Goal: Task Accomplishment & Management: Manage account settings

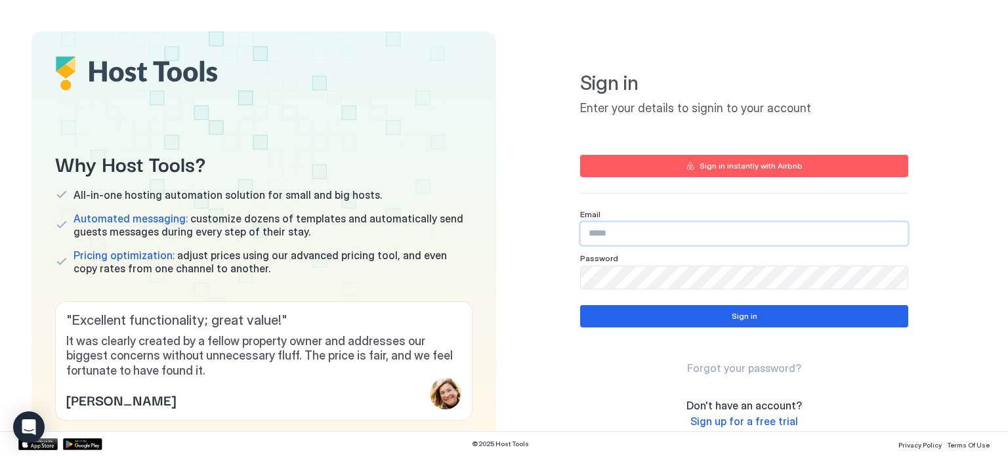
click at [638, 240] on input "Input Field" at bounding box center [744, 234] width 327 height 22
click at [798, 172] on button "Sign in instantly with Airbnb" at bounding box center [744, 166] width 328 height 22
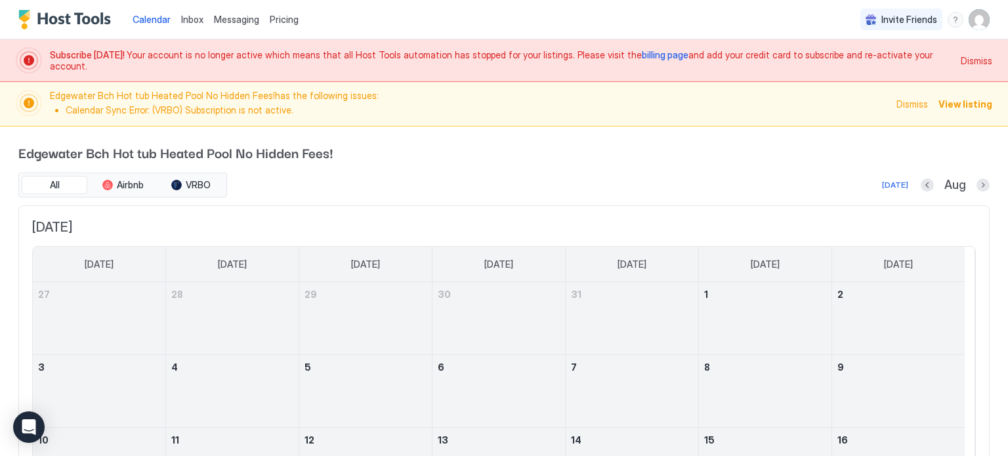
click at [975, 18] on img "User profile" at bounding box center [979, 19] width 21 height 21
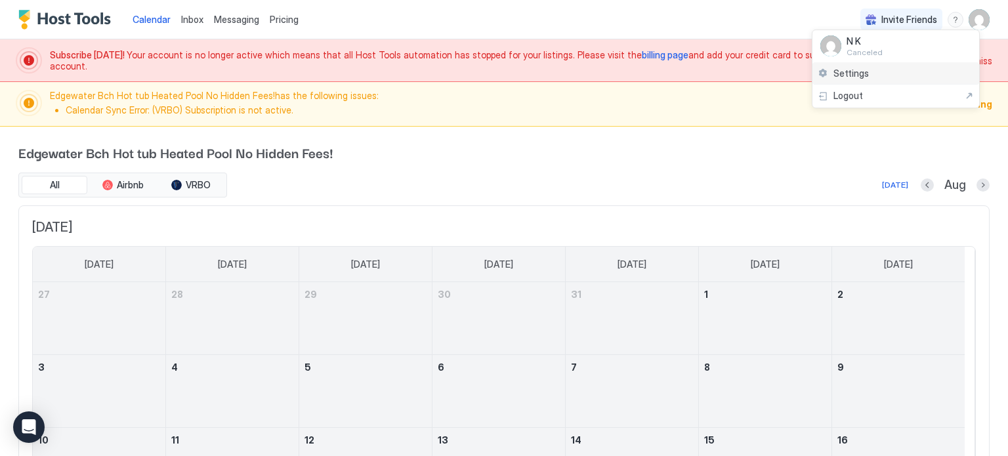
click at [835, 74] on span "Settings" at bounding box center [851, 74] width 35 height 12
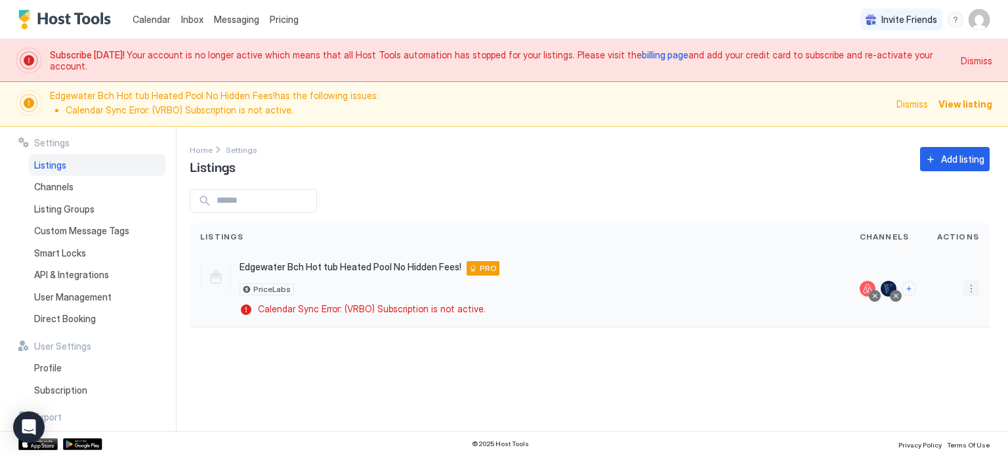
click at [974, 293] on button "More options" at bounding box center [972, 289] width 16 height 16
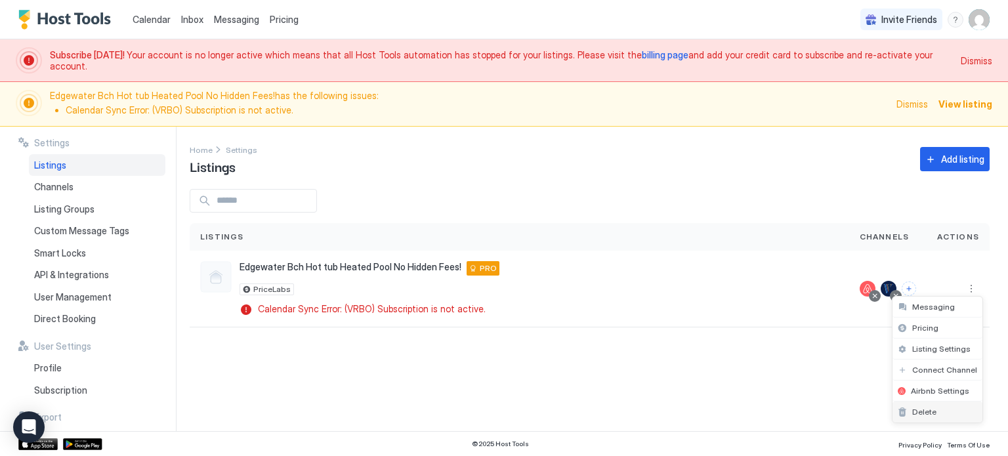
click at [928, 408] on span "Delete" at bounding box center [924, 412] width 24 height 10
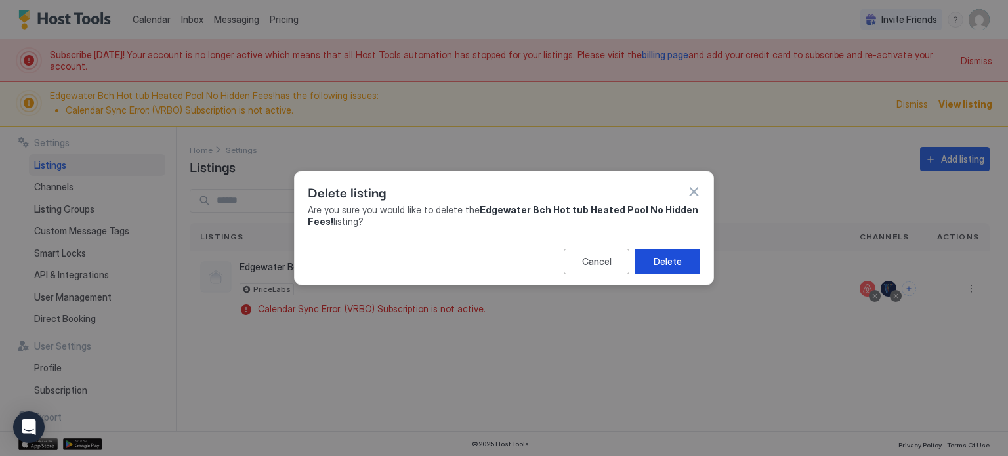
click at [656, 255] on div "Delete" at bounding box center [668, 262] width 28 height 14
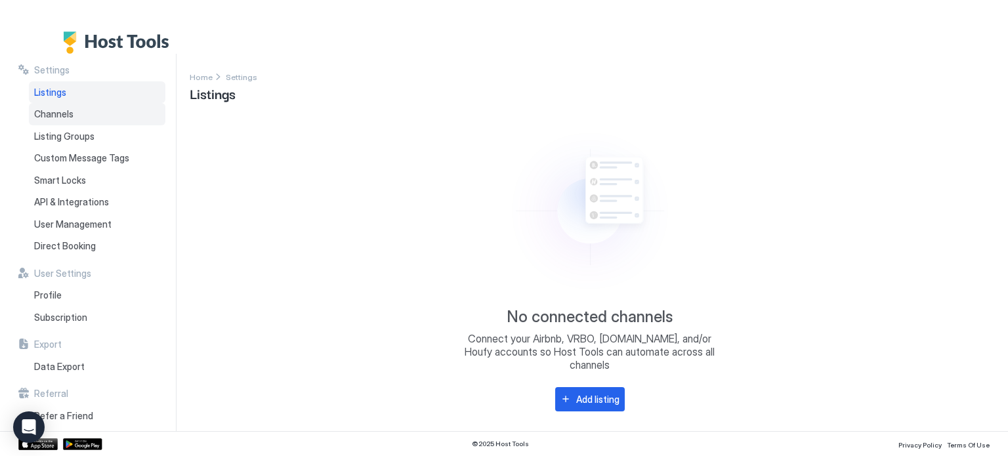
click at [52, 111] on span "Channels" at bounding box center [53, 114] width 39 height 12
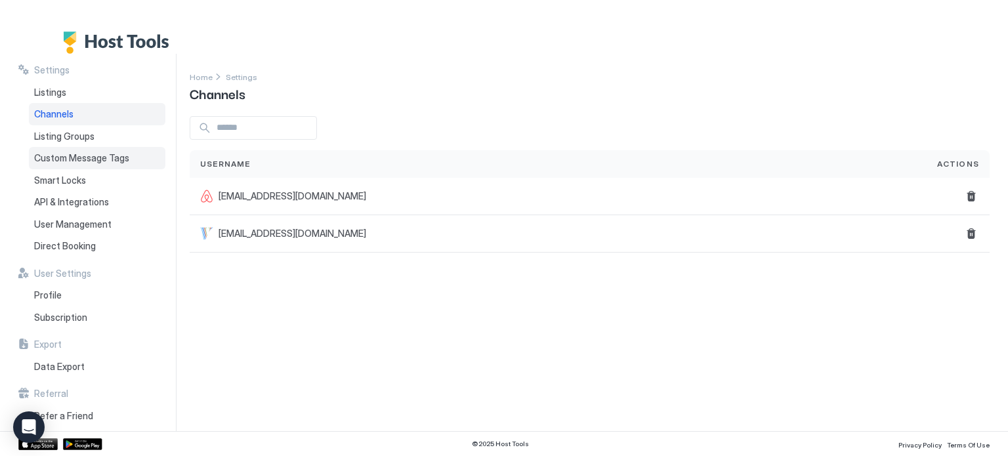
click at [76, 152] on span "Custom Message Tags" at bounding box center [81, 158] width 95 height 12
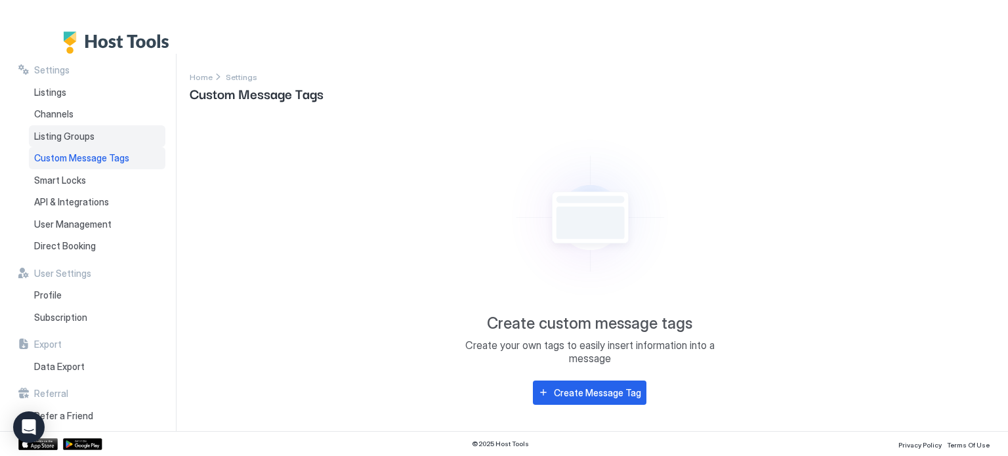
click at [83, 137] on span "Listing Groups" at bounding box center [64, 137] width 60 height 12
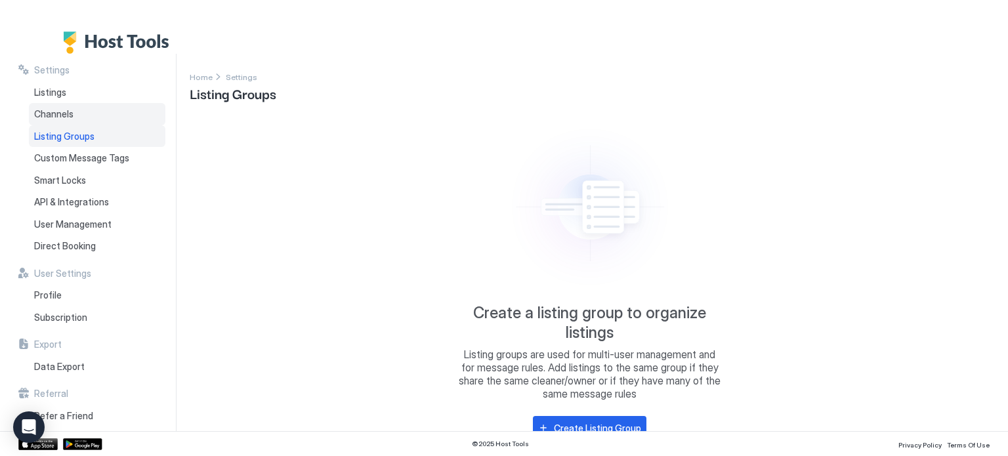
click at [82, 118] on div "Channels" at bounding box center [97, 114] width 137 height 22
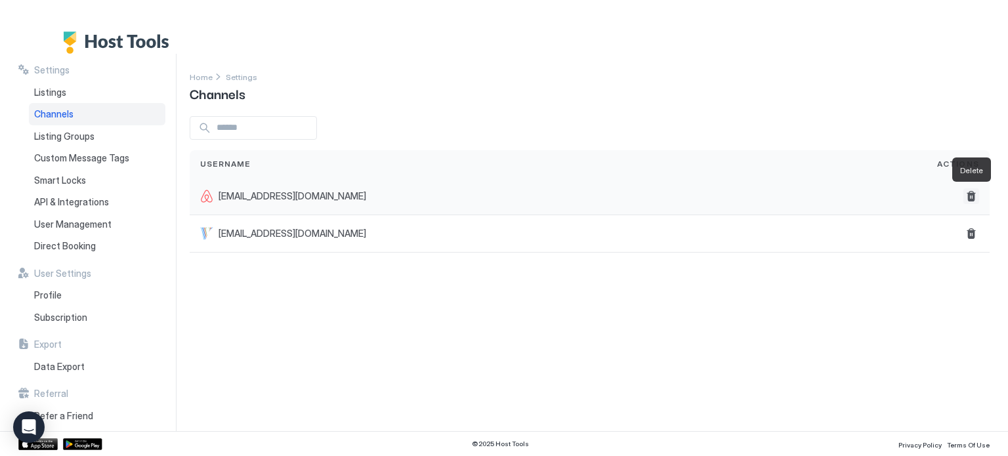
click at [973, 198] on button "Delete" at bounding box center [972, 196] width 16 height 16
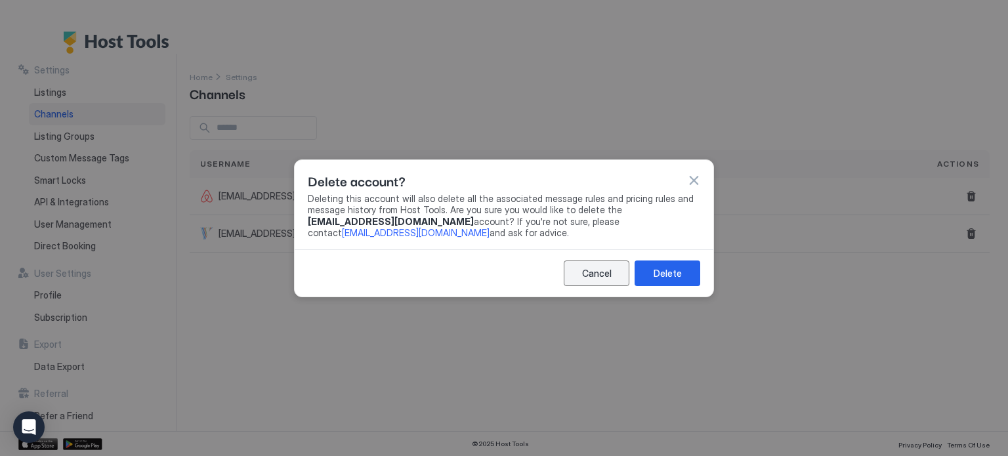
click at [609, 280] on button "Cancel" at bounding box center [597, 274] width 66 height 26
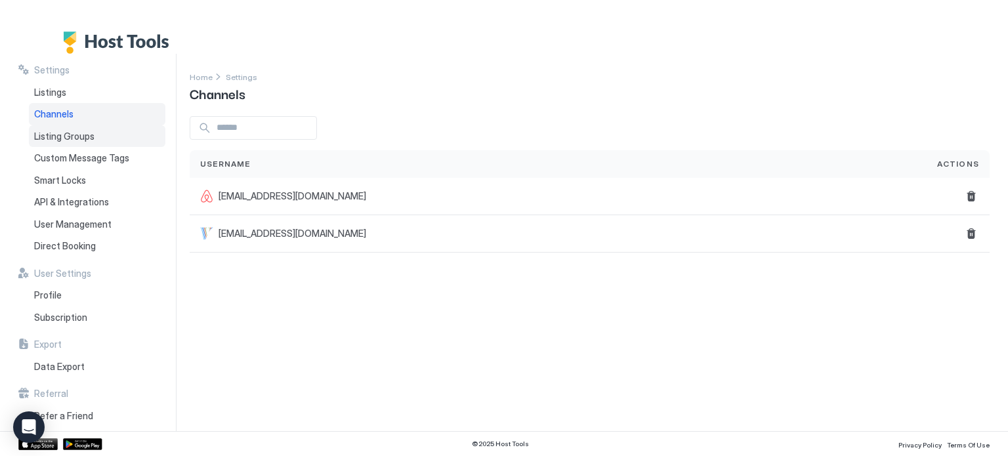
click at [94, 142] on div "Listing Groups" at bounding box center [97, 136] width 137 height 22
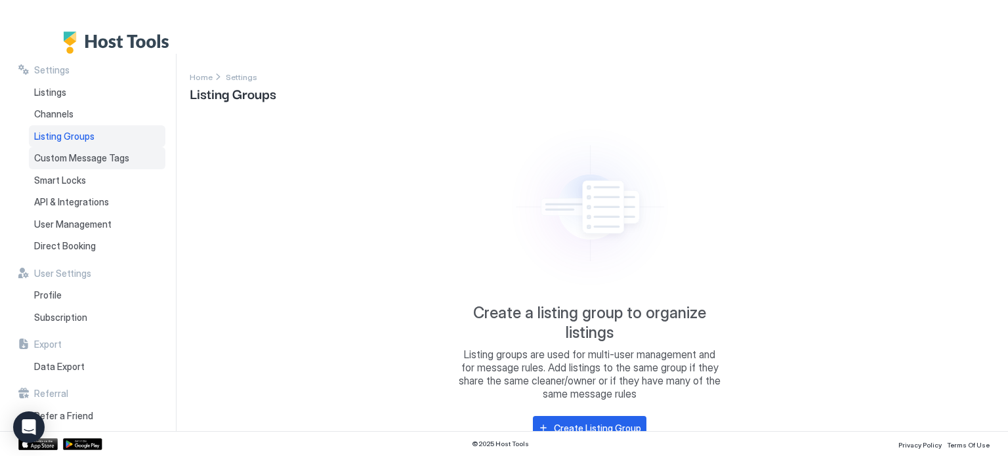
click at [87, 163] on span "Custom Message Tags" at bounding box center [81, 158] width 95 height 12
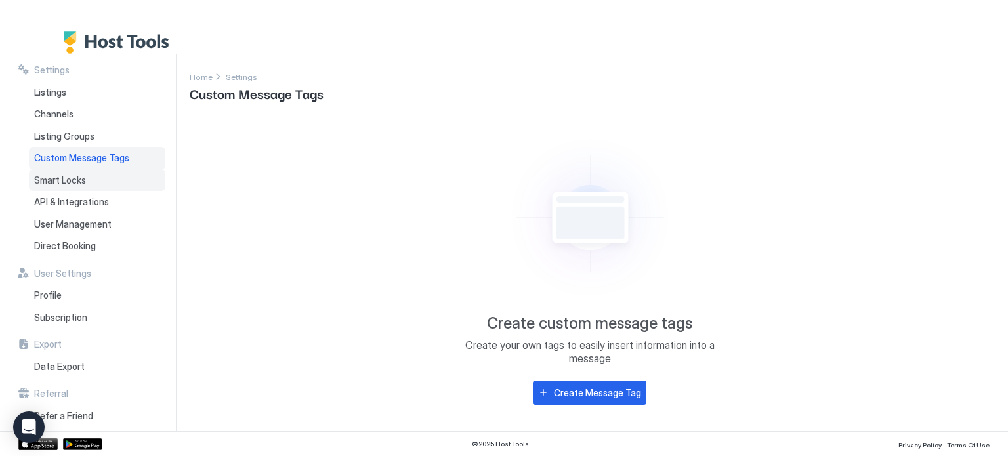
click at [66, 183] on span "Smart Locks" at bounding box center [60, 181] width 52 height 12
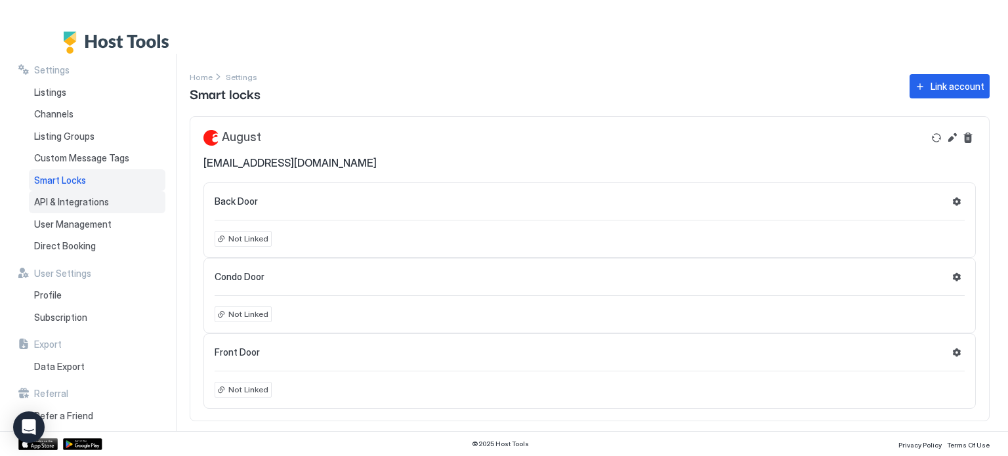
click at [70, 196] on span "API & Integrations" at bounding box center [71, 202] width 75 height 12
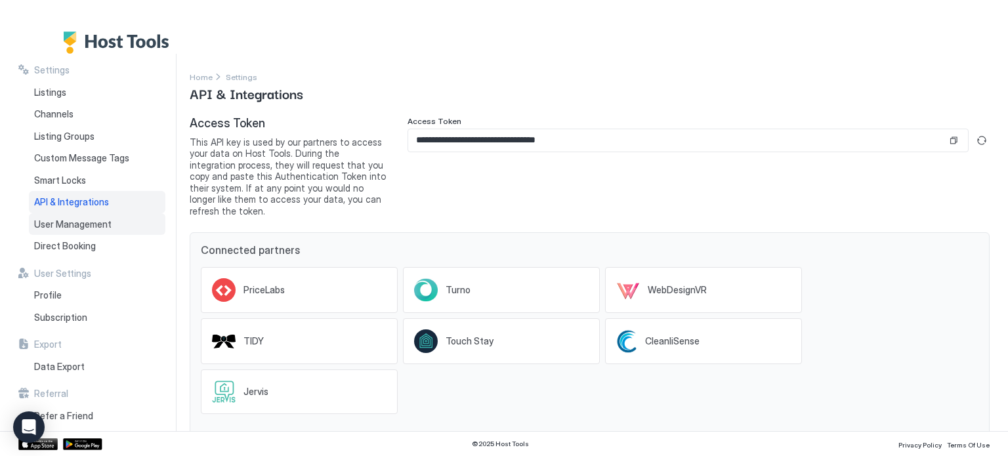
click at [67, 222] on span "User Management" at bounding box center [72, 225] width 77 height 12
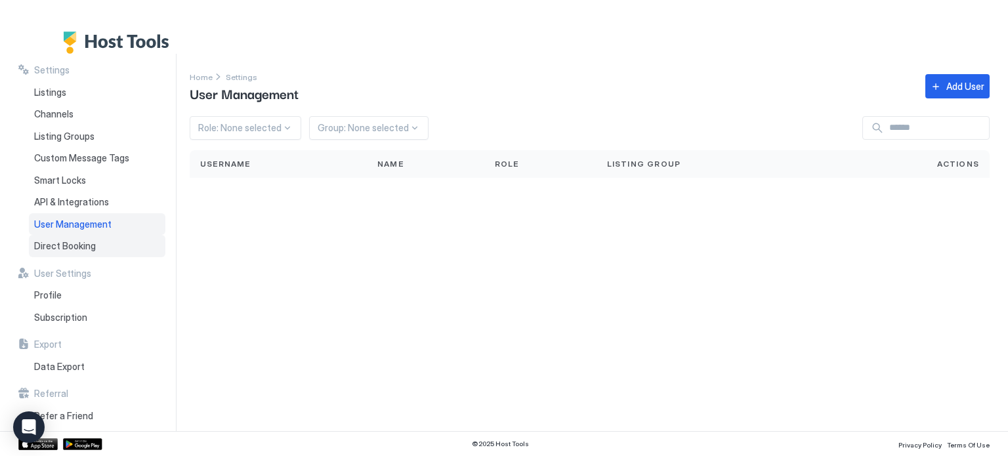
click at [64, 250] on span "Direct Booking" at bounding box center [65, 246] width 62 height 12
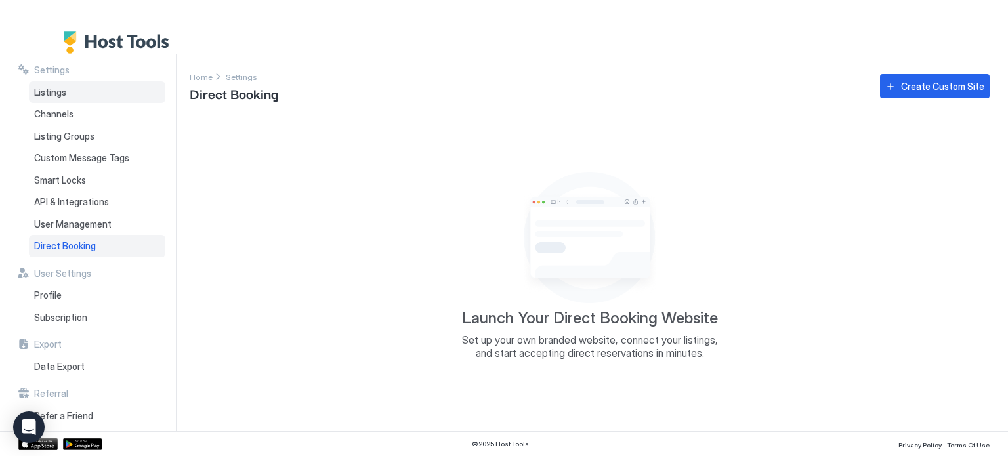
click at [58, 93] on span "Listings" at bounding box center [50, 93] width 32 height 12
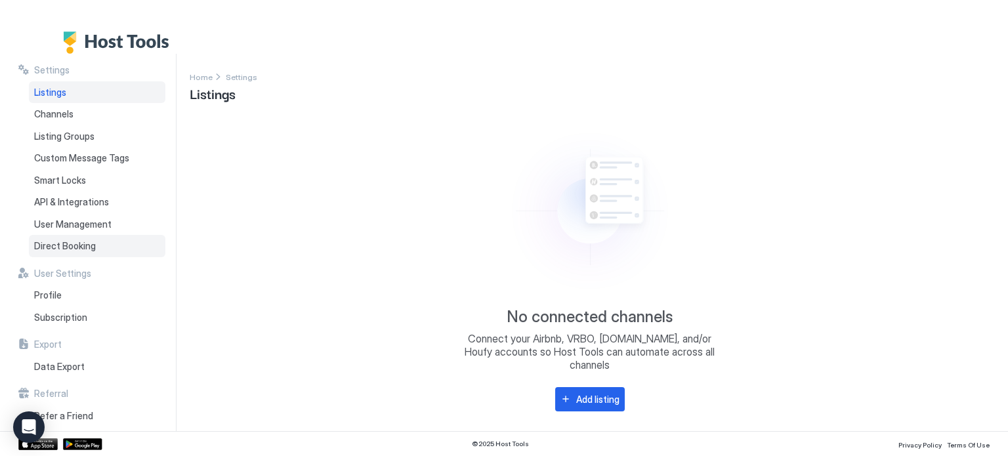
scroll to position [5, 0]
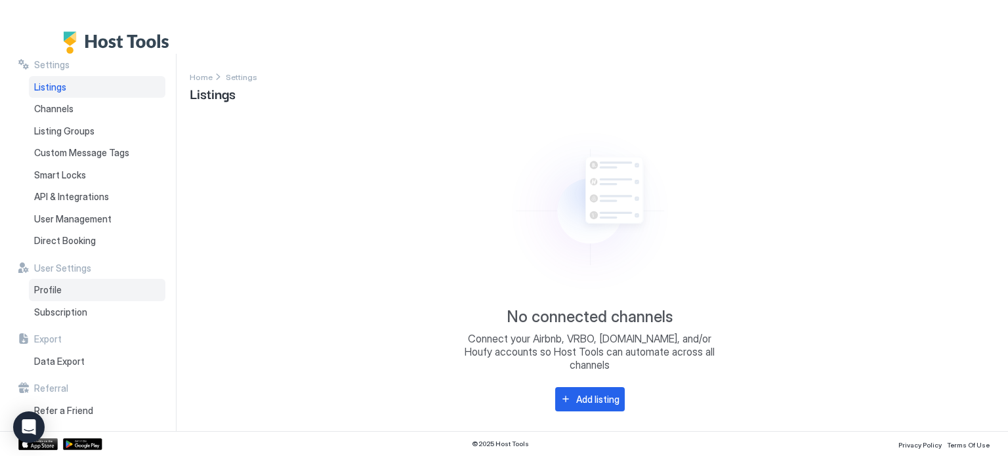
click at [72, 288] on div "Profile" at bounding box center [97, 290] width 137 height 22
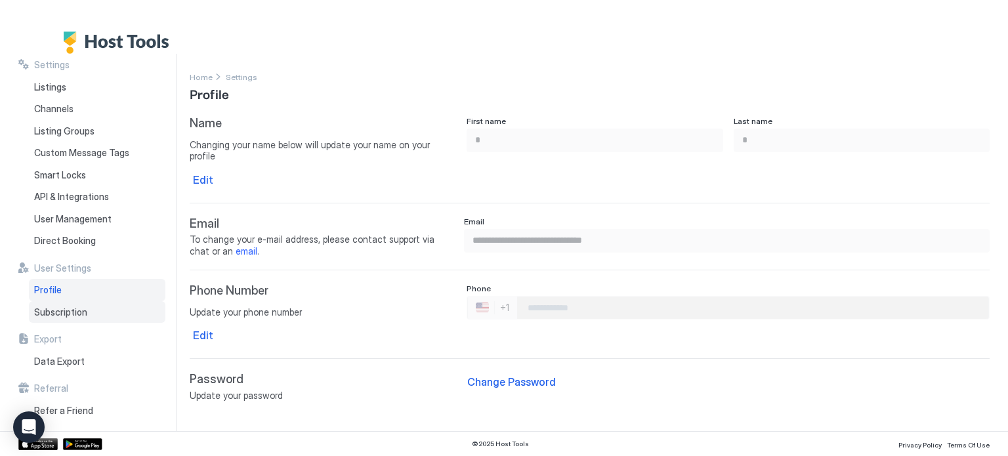
click at [72, 309] on span "Subscription" at bounding box center [60, 313] width 53 height 12
